Goal: Transaction & Acquisition: Book appointment/travel/reservation

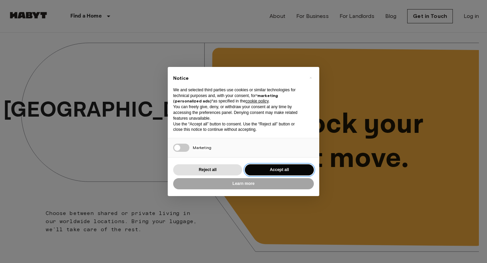
click at [281, 168] on button "Accept all" at bounding box center [279, 169] width 69 height 11
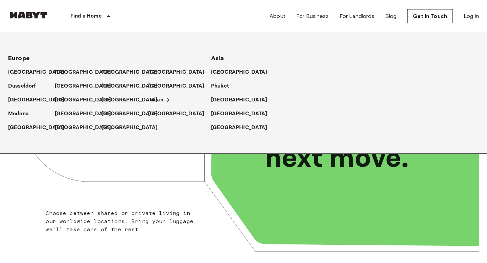
click at [153, 102] on p "Milan" at bounding box center [156, 100] width 14 height 8
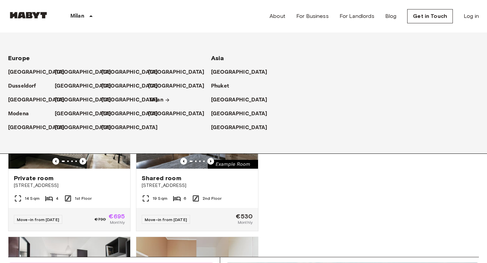
scroll to position [10, 0]
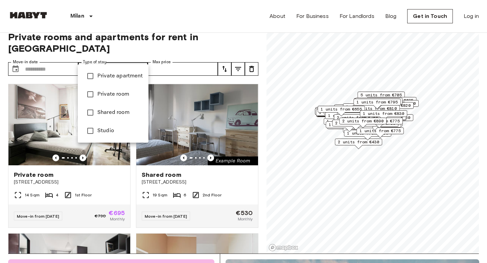
click at [122, 97] on span "Private room" at bounding box center [120, 94] width 46 height 8
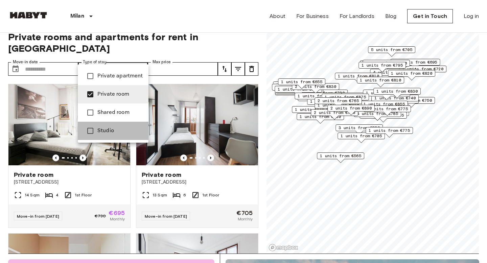
click at [117, 131] on span "Studio" at bounding box center [120, 131] width 46 height 8
type input "**********"
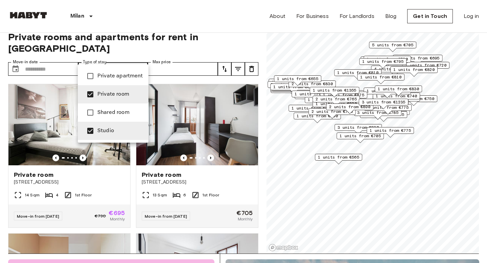
click at [274, 105] on div at bounding box center [243, 131] width 487 height 263
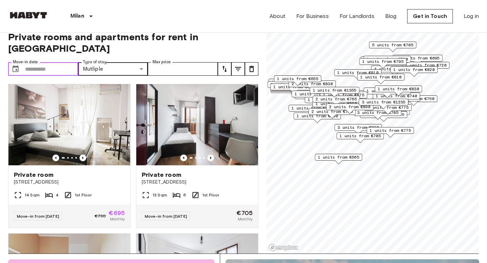
click at [62, 62] on input "Move-in date" at bounding box center [51, 69] width 53 height 14
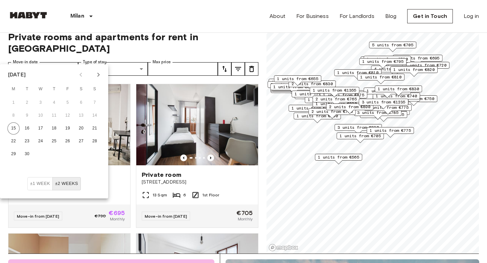
click at [99, 78] on icon "Next month" at bounding box center [98, 75] width 8 height 8
click at [41, 104] on button "1" at bounding box center [40, 103] width 12 height 12
type input "**********"
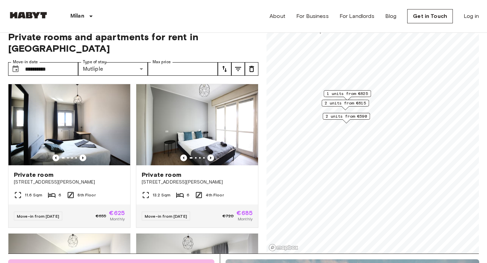
click at [356, 113] on span "2 units from €590" at bounding box center [345, 116] width 41 height 6
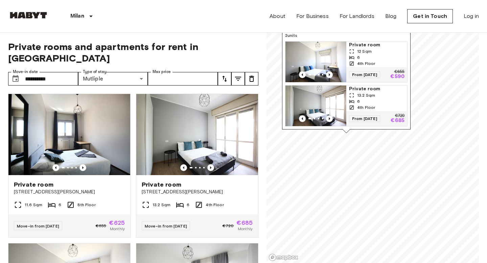
click at [345, 133] on div "Map marker" at bounding box center [346, 131] width 8 height 4
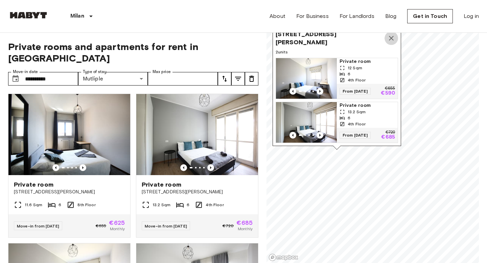
click at [391, 40] on icon "Map marker" at bounding box center [391, 38] width 5 height 5
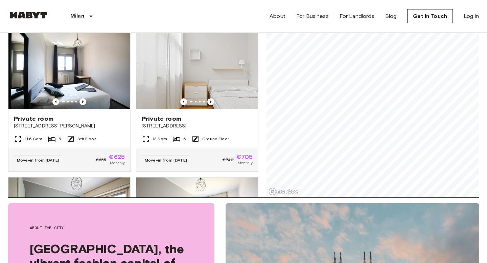
scroll to position [70, 0]
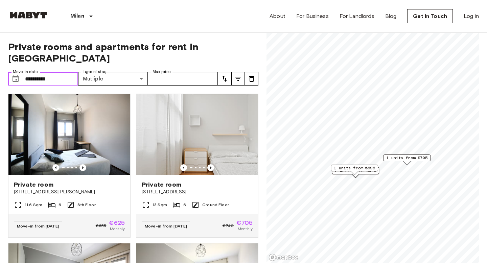
click at [52, 72] on input "**********" at bounding box center [51, 79] width 53 height 14
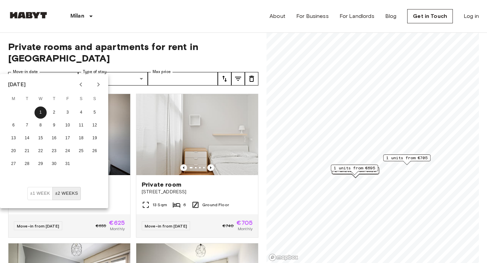
click at [46, 192] on button "±1 week" at bounding box center [39, 193] width 25 height 13
click at [409, 160] on span "1 units from €705" at bounding box center [406, 158] width 41 height 6
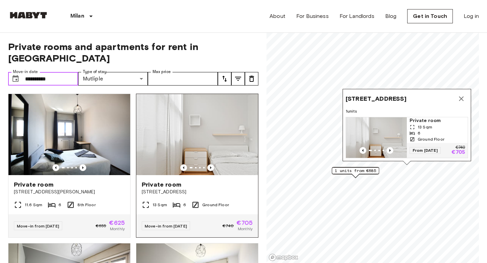
click at [161, 138] on img at bounding box center [197, 134] width 122 height 81
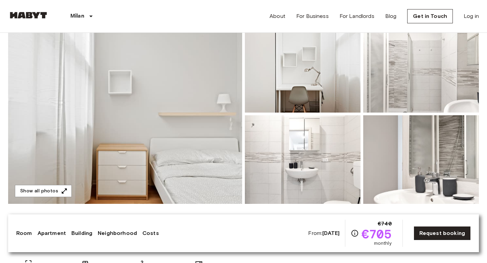
scroll to position [169, 0]
